Goal: Task Accomplishment & Management: Complete application form

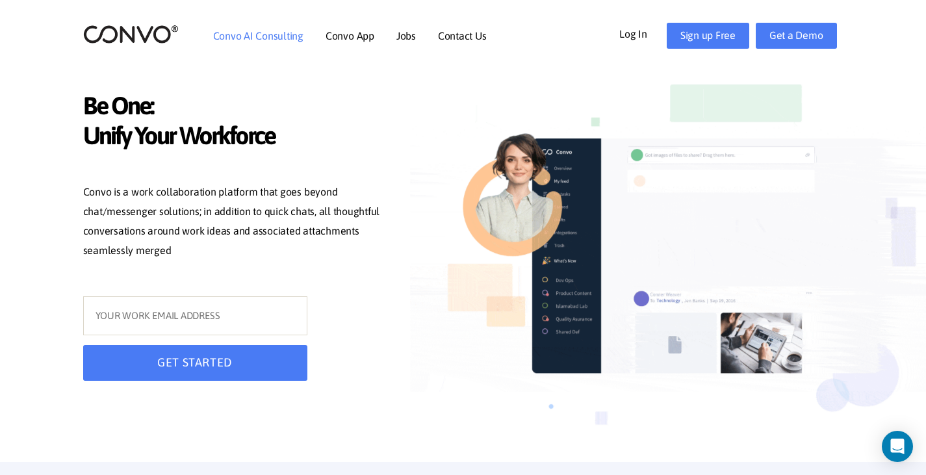
click at [287, 40] on link "Convo AI Consulting" at bounding box center [258, 36] width 90 height 10
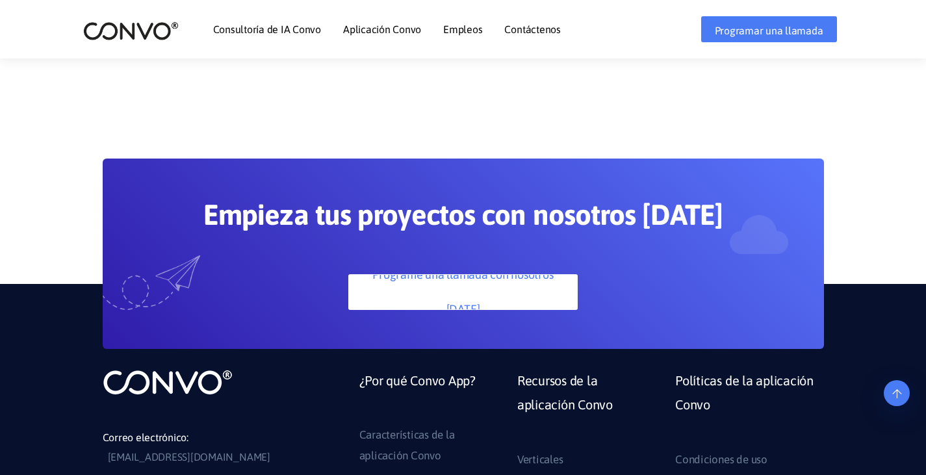
scroll to position [3550, 0]
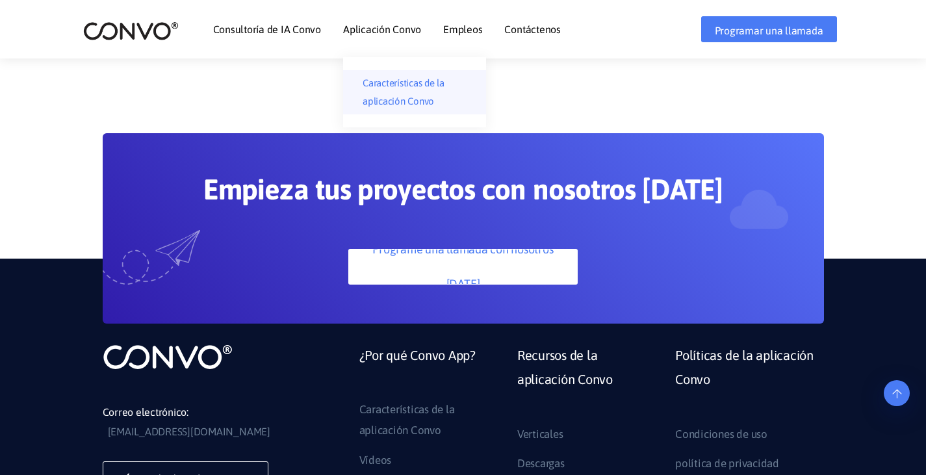
click at [384, 77] on font "Características de la aplicación Convo" at bounding box center [403, 91] width 82 height 29
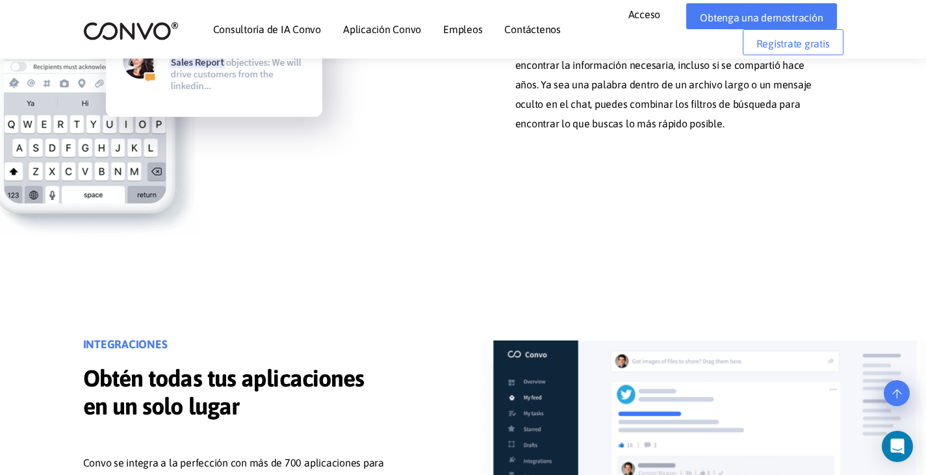
scroll to position [6106, 0]
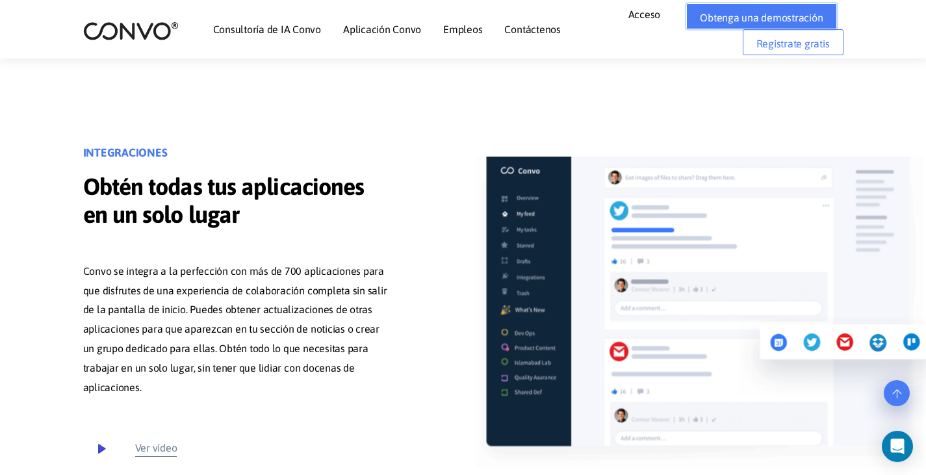
click at [735, 16] on font "Obtenga una demostración" at bounding box center [761, 18] width 123 height 12
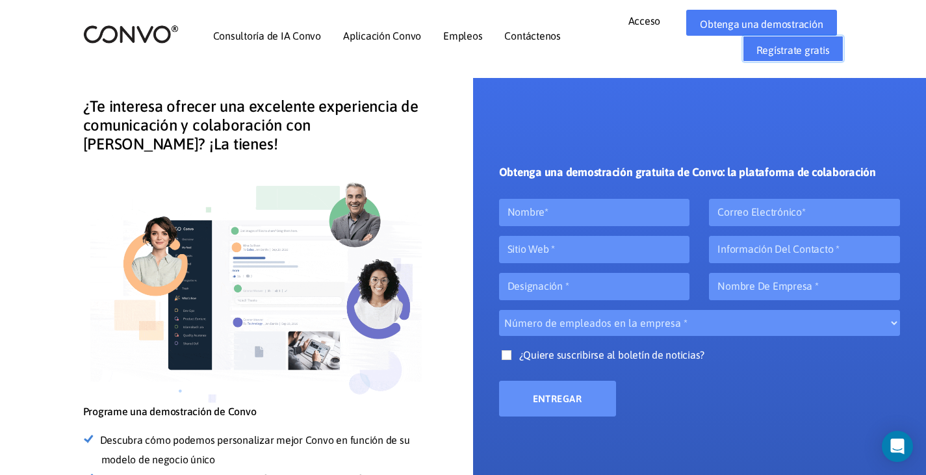
click at [786, 55] on font "Regístrate gratis" at bounding box center [792, 50] width 73 height 12
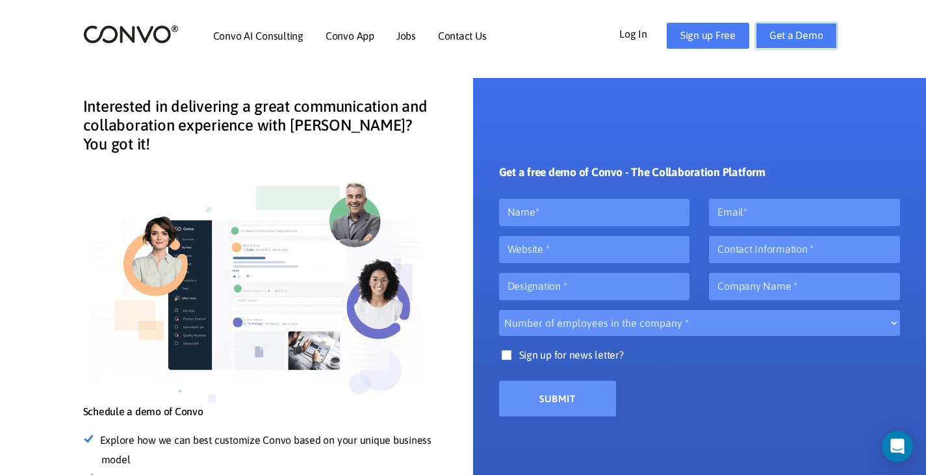
click at [792, 36] on link "Get a Demo" at bounding box center [795, 36] width 81 height 26
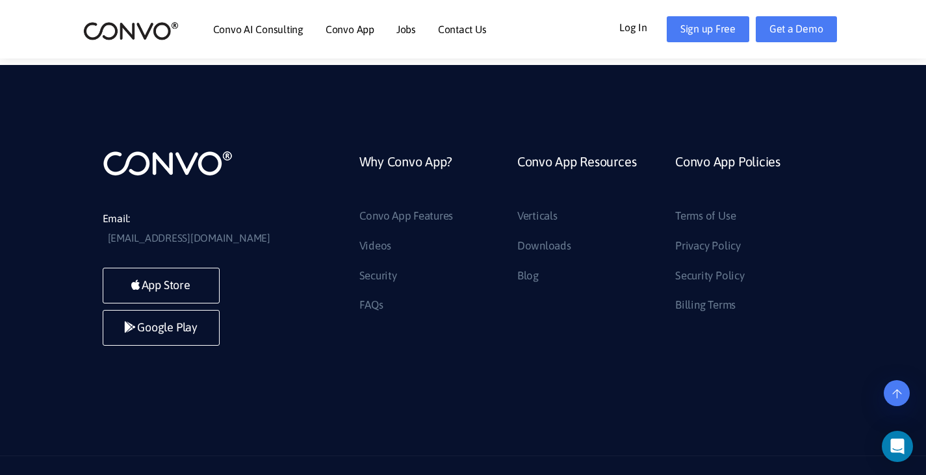
scroll to position [559, 0]
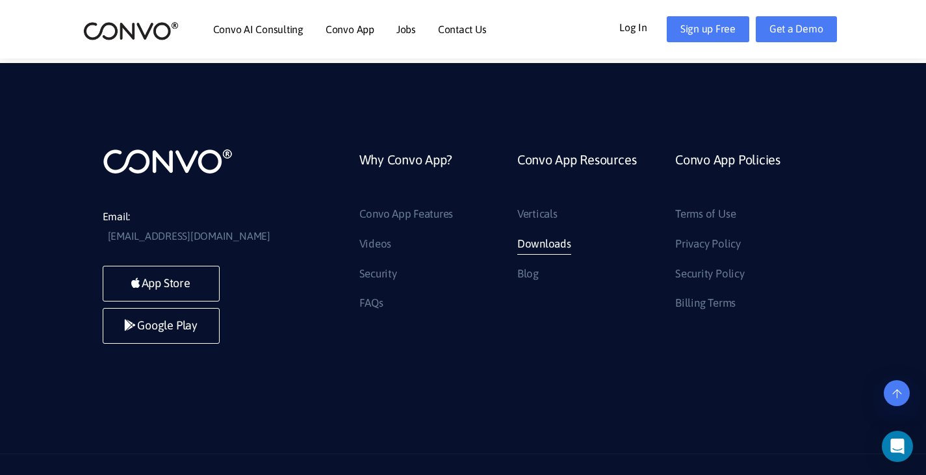
click at [563, 234] on link "Downloads" at bounding box center [544, 244] width 54 height 21
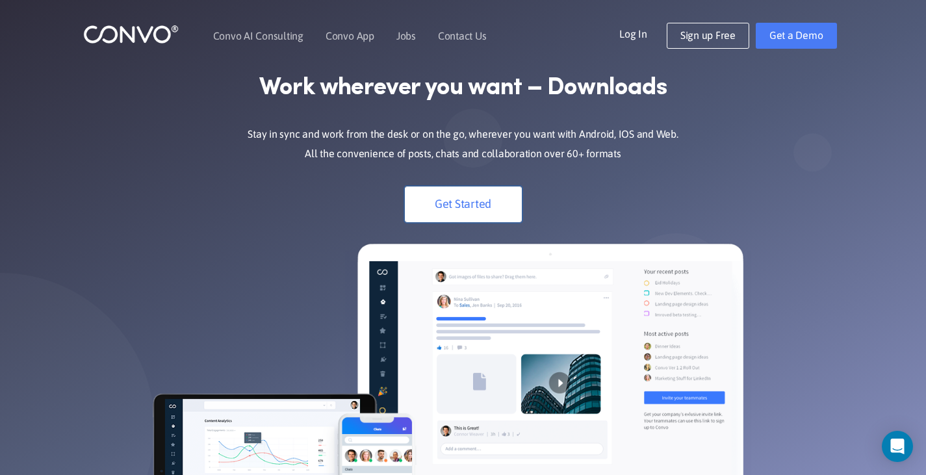
click at [481, 196] on link "Get Started" at bounding box center [463, 204] width 117 height 36
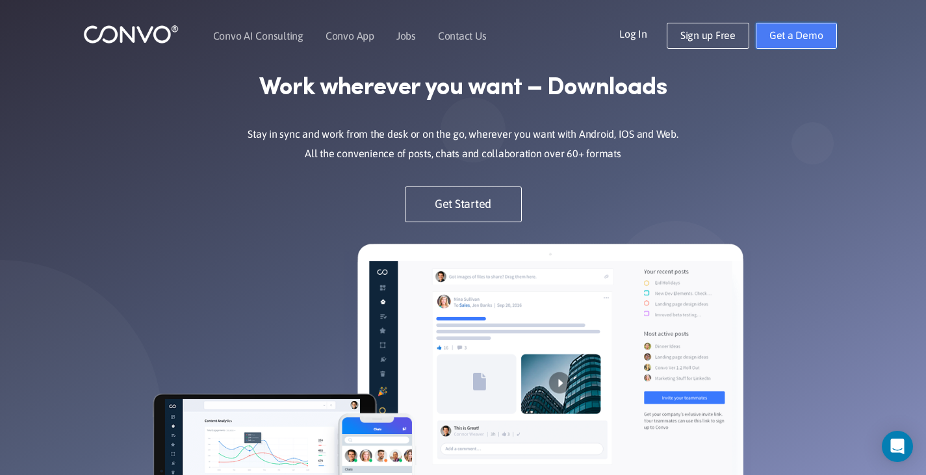
click at [799, 38] on link "Get a Demo" at bounding box center [795, 36] width 81 height 26
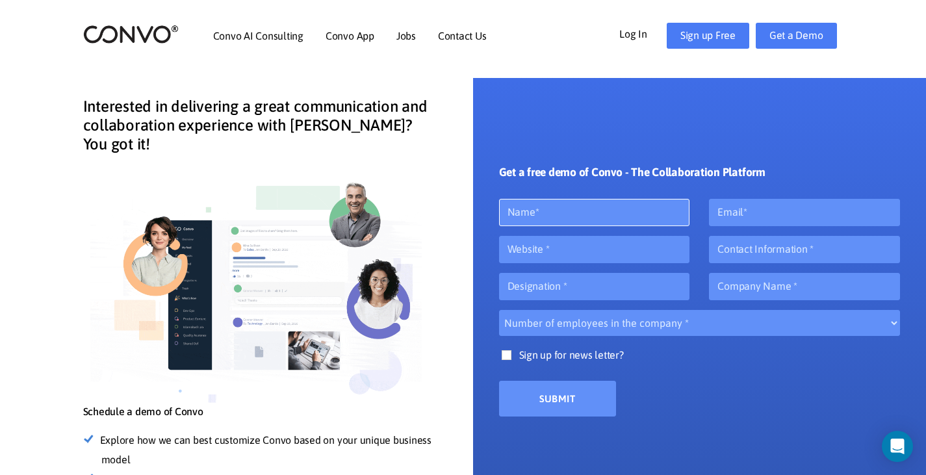
click at [511, 207] on input "text" at bounding box center [594, 212] width 191 height 27
type input "Paula"
type input "p"
click at [592, 212] on input "Paula" at bounding box center [594, 212] width 191 height 27
type input "Paula Arriaga"
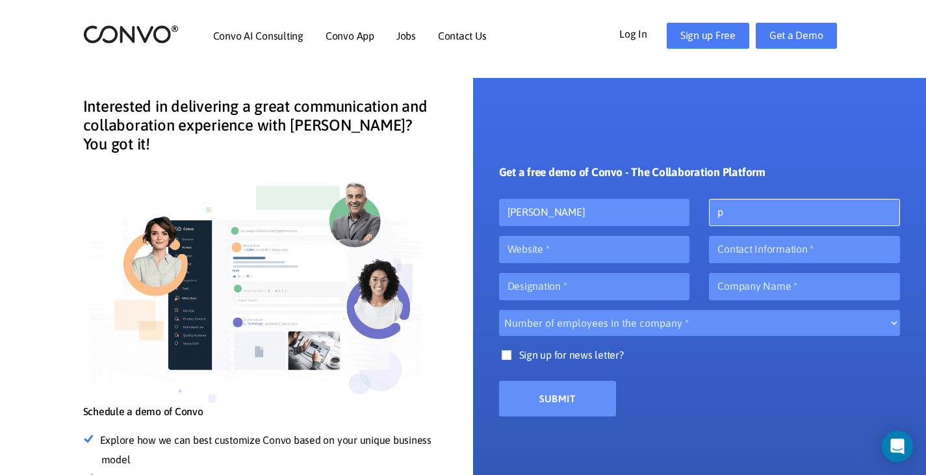
click at [770, 205] on input "p" at bounding box center [804, 212] width 191 height 27
type input "parriaga@3museos.com"
click at [623, 252] on input "text" at bounding box center [594, 249] width 191 height 27
click at [879, 248] on input "number" at bounding box center [804, 249] width 191 height 27
click at [811, 250] on input "number" at bounding box center [804, 249] width 191 height 27
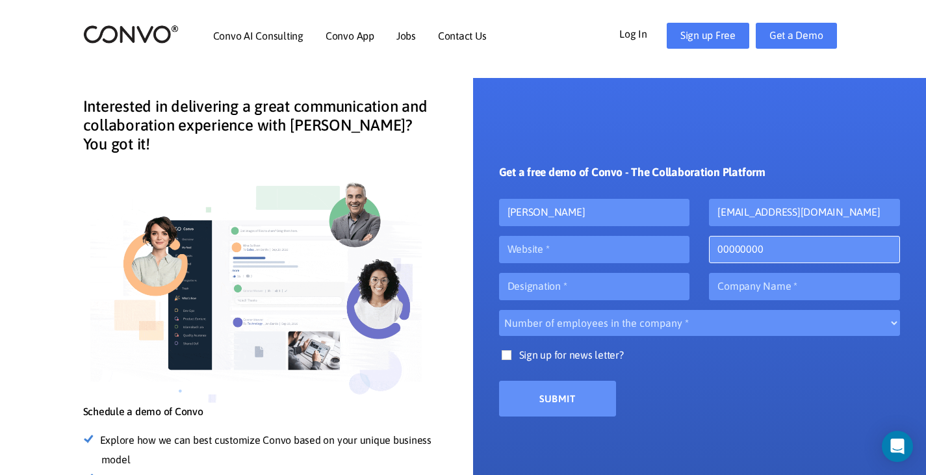
click at [725, 253] on input "00000000" at bounding box center [804, 249] width 191 height 27
click at [728, 251] on input "00000000" at bounding box center [804, 249] width 191 height 27
click at [738, 251] on input "00000000" at bounding box center [804, 249] width 191 height 27
click at [764, 251] on input "00000000" at bounding box center [804, 249] width 191 height 27
type input "0000000000"
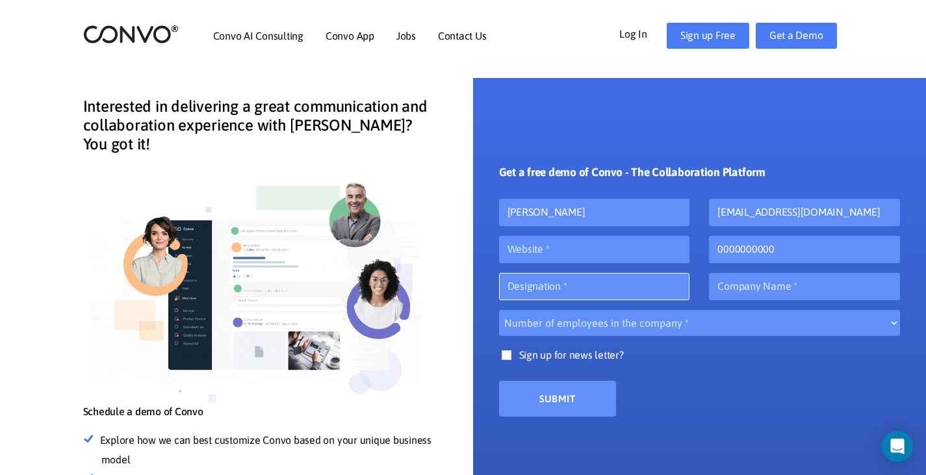
click at [594, 297] on input "text" at bounding box center [594, 286] width 191 height 27
click at [582, 257] on input "text" at bounding box center [594, 249] width 191 height 27
click at [744, 286] on input "text" at bounding box center [804, 286] width 191 height 27
type input "Museo Historia Mexicana"
click at [627, 326] on select "Number of employees in the company * 10 20 50 100 500" at bounding box center [699, 323] width 401 height 26
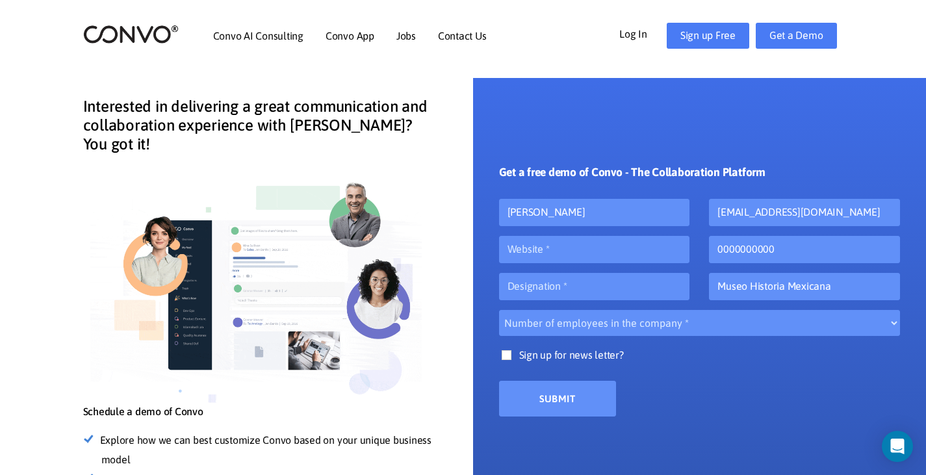
select select "100"
click at [499, 310] on select "Number of employees in the company * 10 20 50 100 500" at bounding box center [699, 323] width 401 height 26
click at [532, 284] on input "text" at bounding box center [594, 286] width 191 height 27
click at [552, 257] on input "text" at bounding box center [594, 249] width 191 height 27
click at [544, 286] on input "text" at bounding box center [594, 286] width 191 height 27
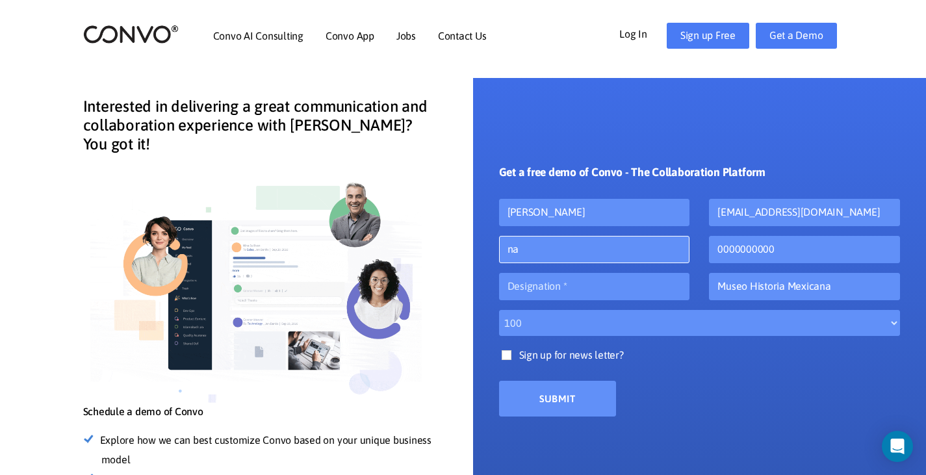
click at [549, 252] on input "na" at bounding box center [594, 249] width 191 height 27
type input "n"
type input "3museos.com"
click at [603, 286] on input "text" at bounding box center [594, 286] width 191 height 27
type input "-"
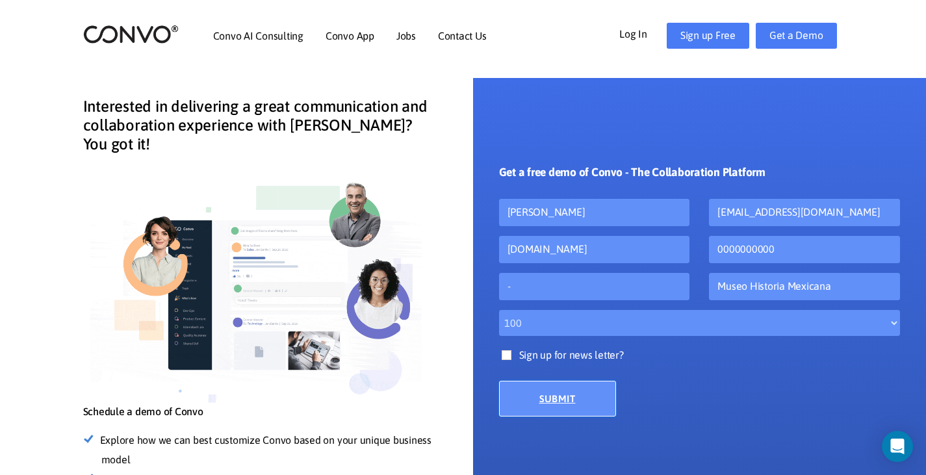
click at [584, 400] on input "Submit" at bounding box center [557, 399] width 117 height 36
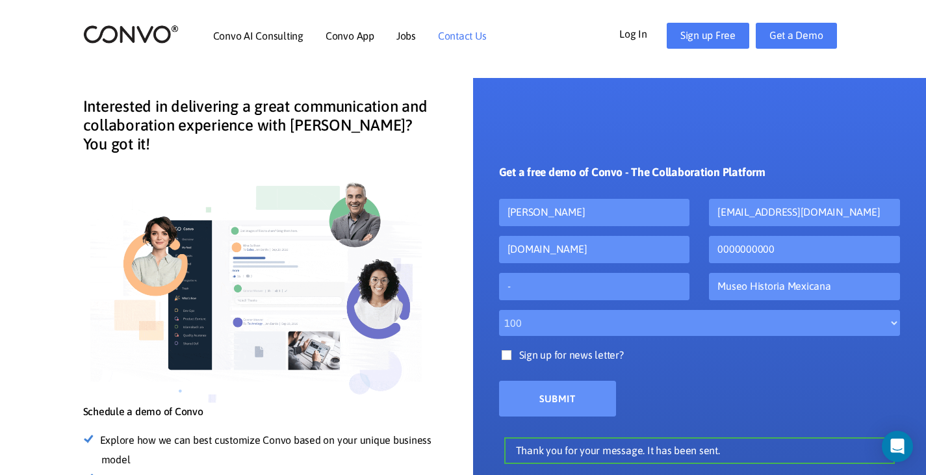
click at [470, 42] on li "Contact Us" at bounding box center [462, 36] width 49 height 56
click at [471, 35] on link "Contact Us" at bounding box center [462, 36] width 49 height 10
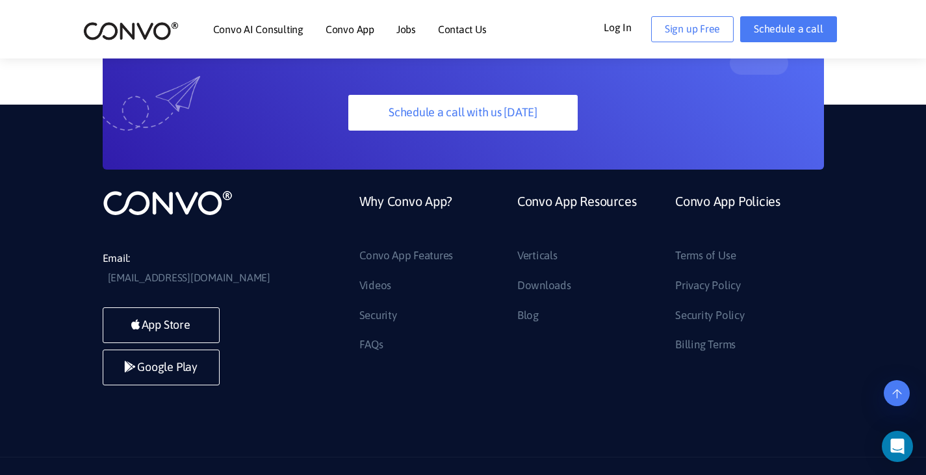
scroll to position [1082, 0]
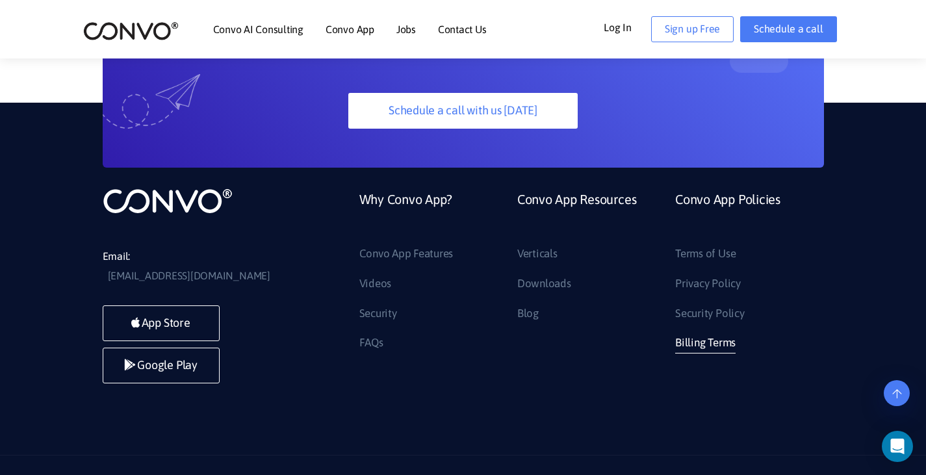
click at [710, 333] on link "Billing Terms" at bounding box center [705, 343] width 60 height 21
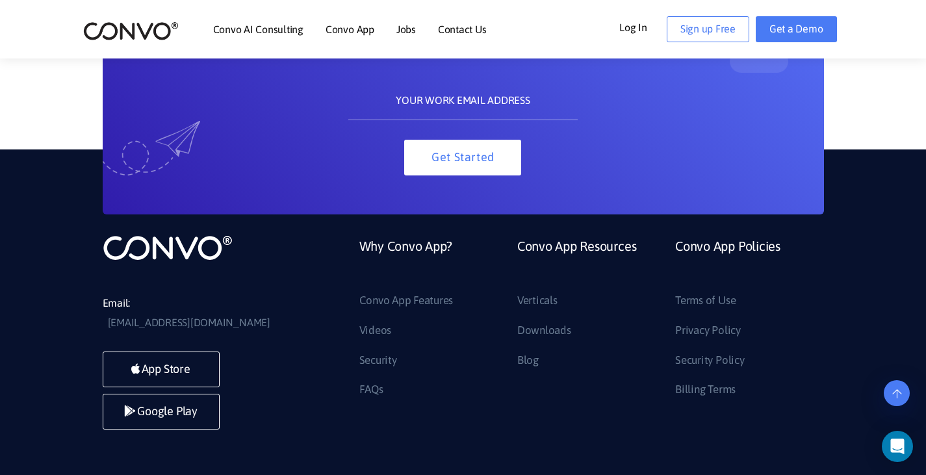
scroll to position [1131, 0]
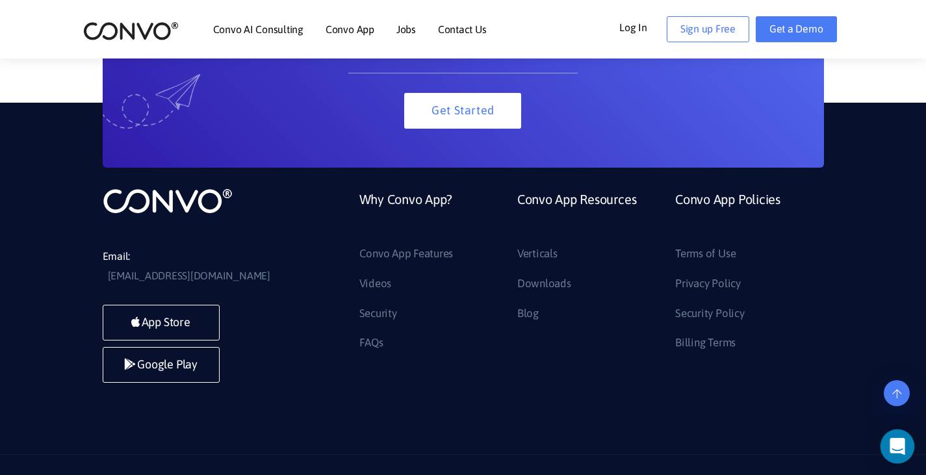
click at [886, 442] on div "Open Intercom Messenger" at bounding box center [897, 446] width 34 height 34
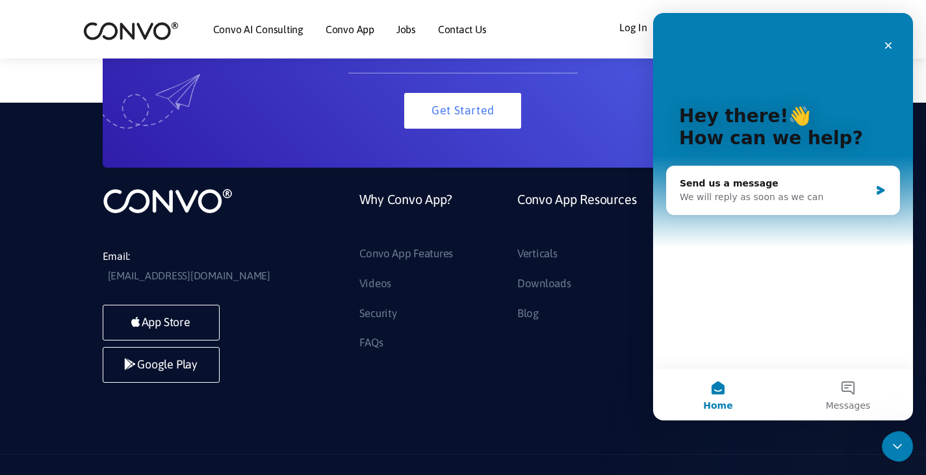
scroll to position [0, 0]
click at [520, 359] on div "Email: support@convo.com App Store Google Play Why Convo App? Convo App Feature…" at bounding box center [463, 279] width 926 height 352
click at [885, 42] on icon "Close" at bounding box center [888, 45] width 7 height 7
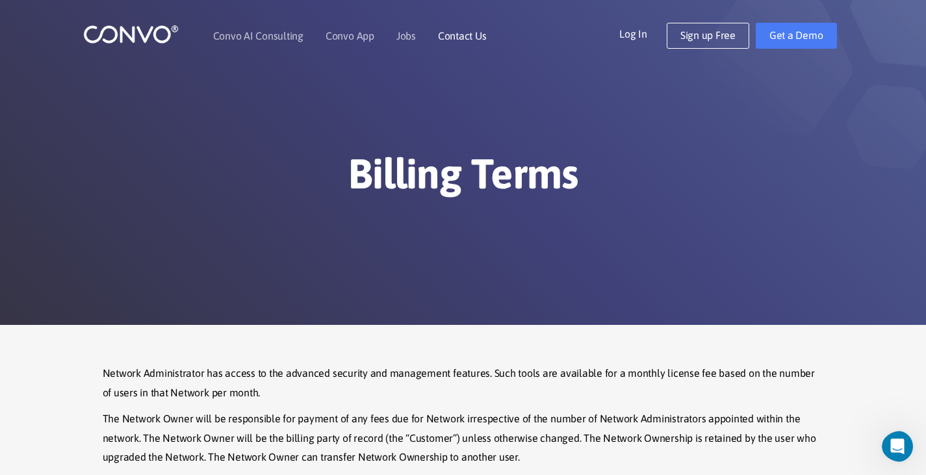
click at [449, 39] on link "Contact Us" at bounding box center [462, 36] width 49 height 10
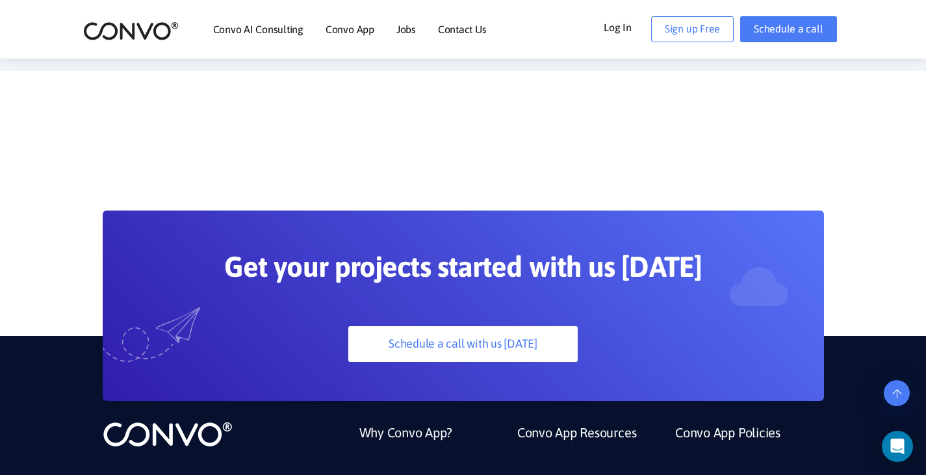
scroll to position [822, 0]
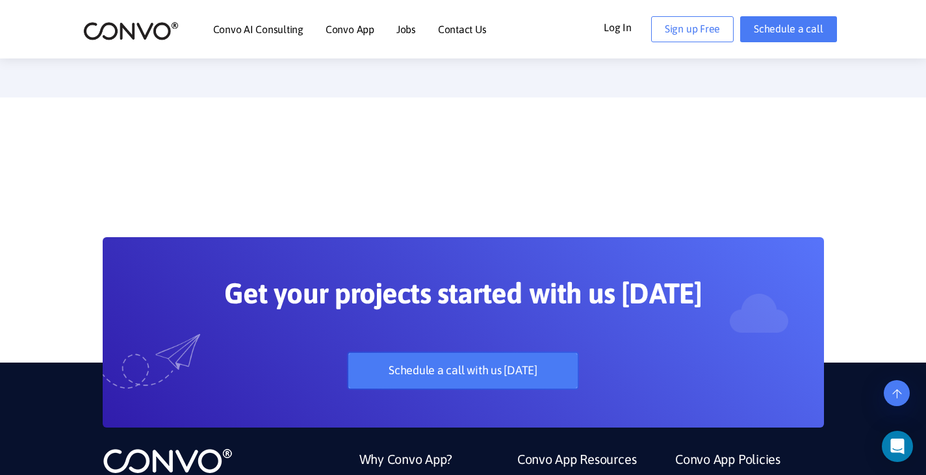
click at [435, 353] on link "Schedule a call with us [DATE]" at bounding box center [462, 371] width 229 height 36
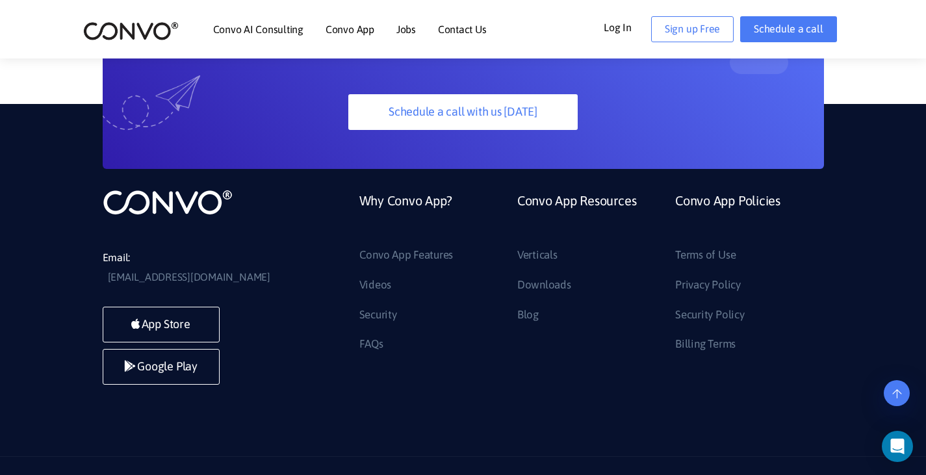
scroll to position [1082, 0]
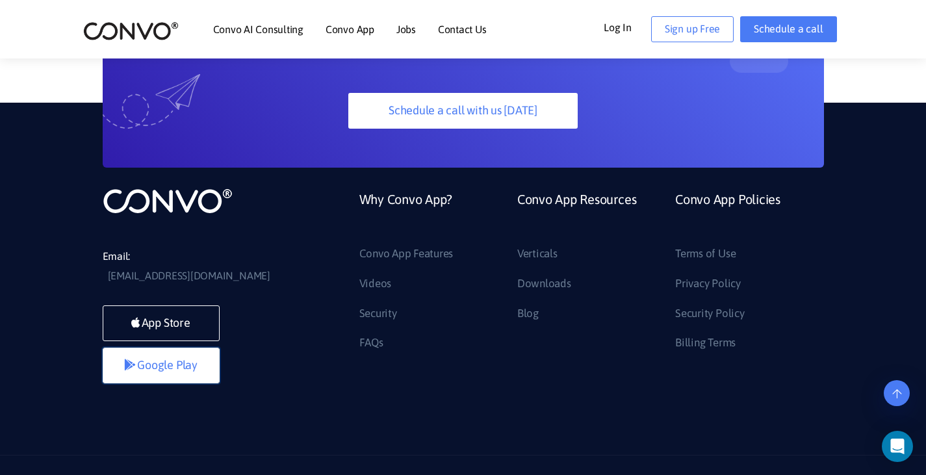
click at [192, 347] on link "Google Play" at bounding box center [161, 365] width 117 height 36
click at [779, 32] on link "Schedule a call" at bounding box center [788, 29] width 96 height 26
